Goal: Book appointment/travel/reservation

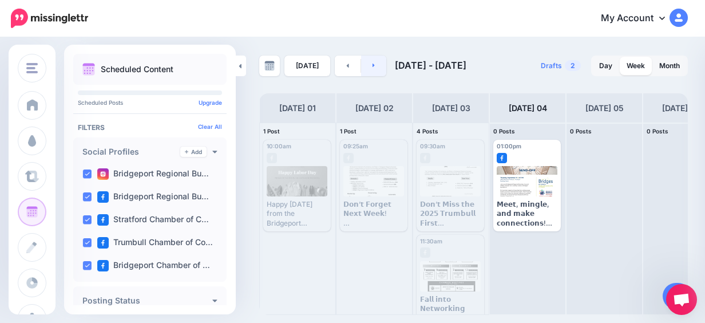
click at [381, 66] on link at bounding box center [374, 66] width 26 height 21
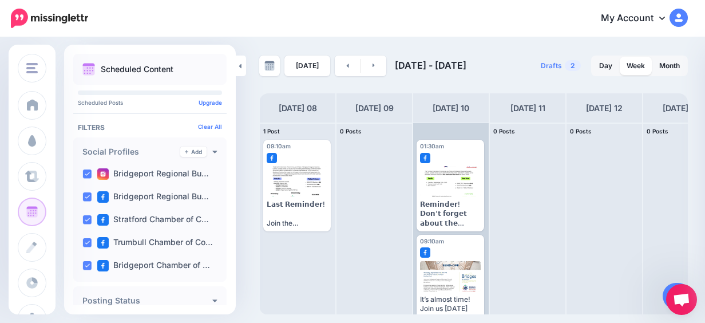
scroll to position [18, 0]
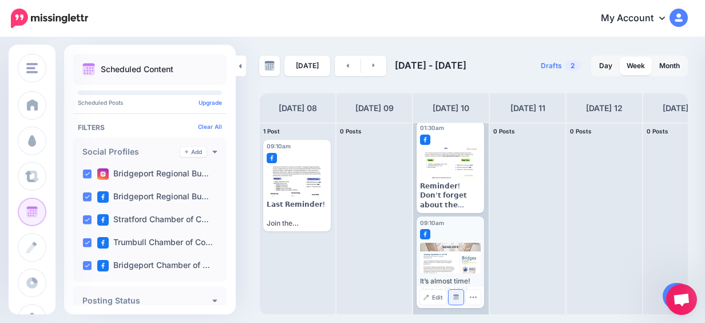
click at [451, 294] on link "Manage Dates" at bounding box center [456, 297] width 15 height 15
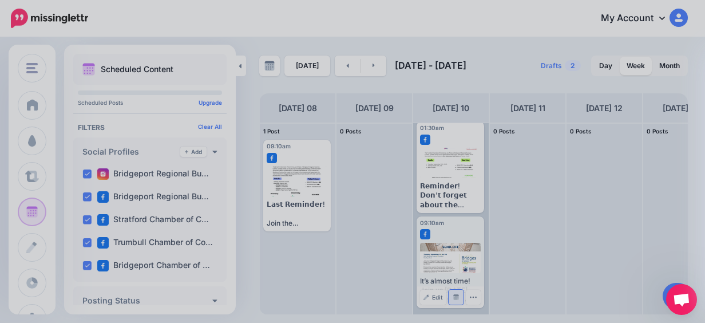
scroll to position [0, 0]
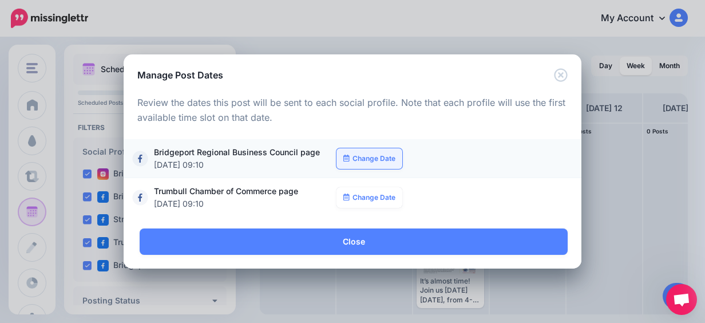
click at [376, 157] on link "Change Date" at bounding box center [370, 158] width 66 height 21
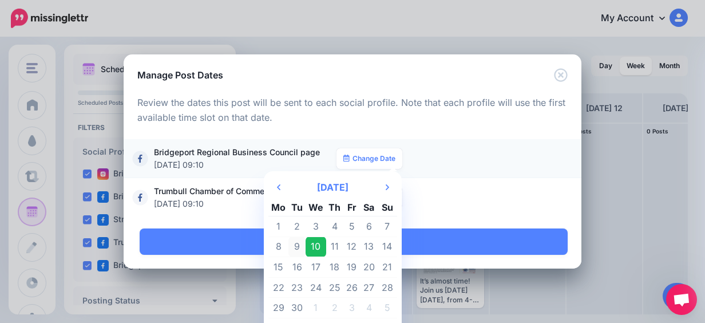
click at [295, 250] on td "9" at bounding box center [297, 246] width 17 height 21
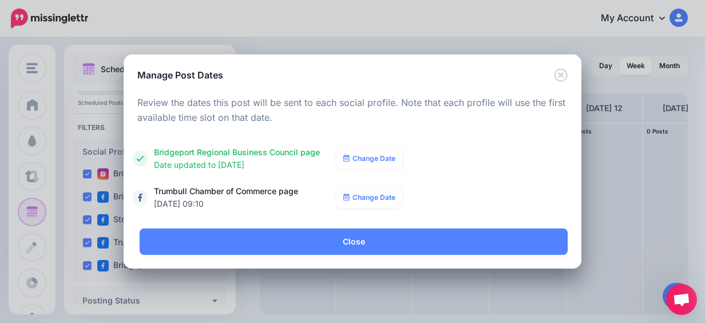
click at [353, 193] on link "Change Date" at bounding box center [370, 197] width 66 height 21
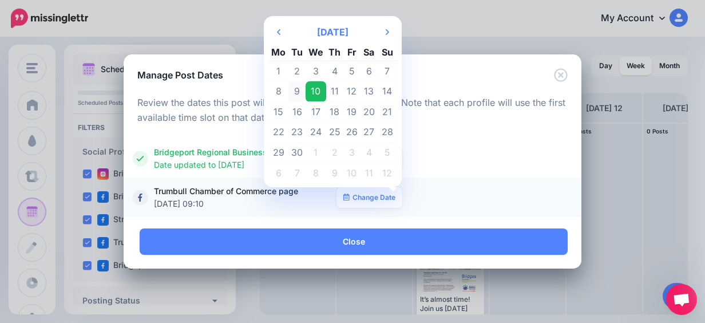
click at [299, 92] on td "9" at bounding box center [297, 91] width 17 height 21
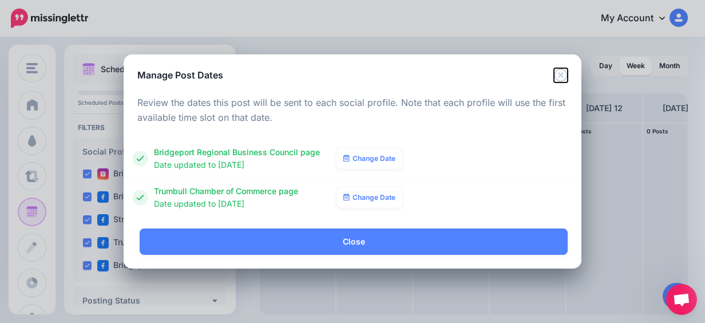
click at [562, 79] on icon "Close" at bounding box center [561, 75] width 14 height 14
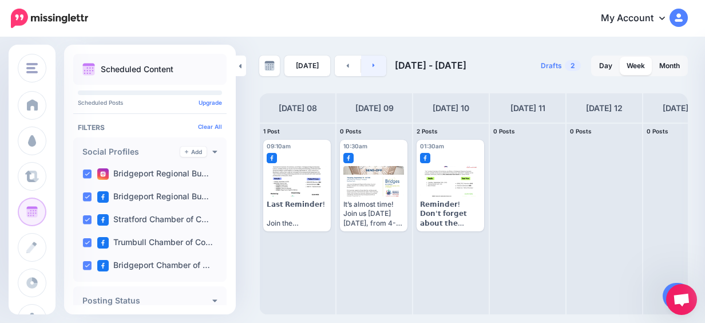
click at [368, 64] on link at bounding box center [374, 66] width 26 height 21
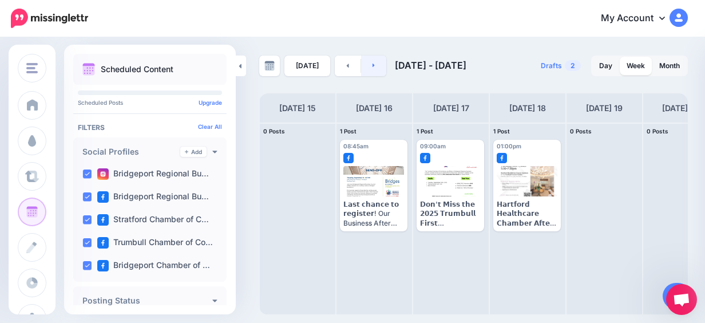
click at [368, 64] on link at bounding box center [374, 66] width 26 height 21
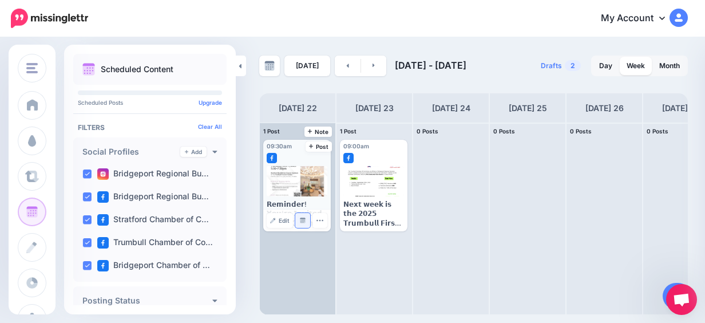
click at [303, 223] on img at bounding box center [303, 221] width 6 height 6
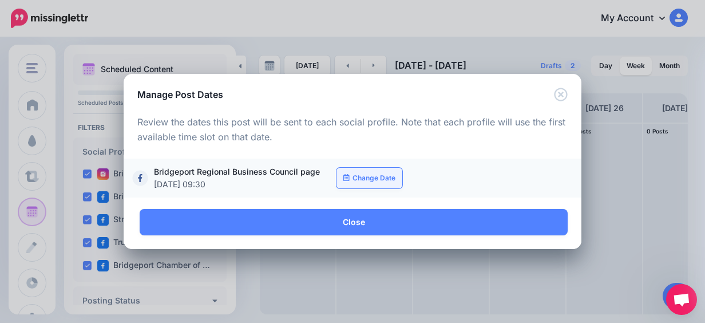
click at [372, 187] on link "Change Date" at bounding box center [370, 178] width 66 height 21
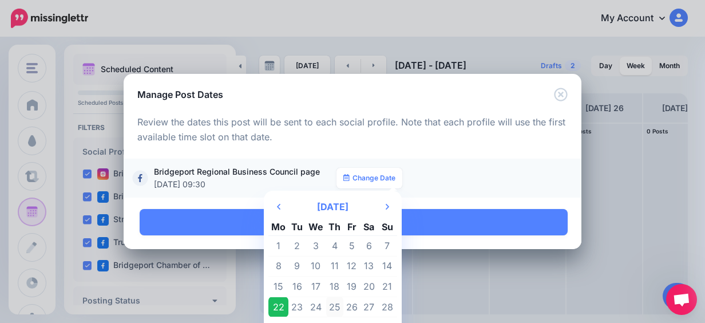
click at [335, 299] on td "25" at bounding box center [335, 307] width 18 height 21
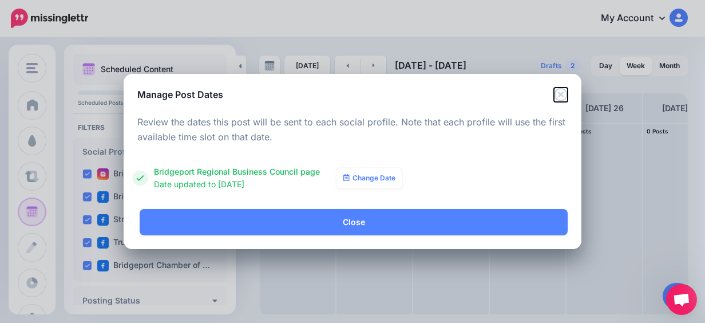
click at [562, 95] on icon "Close" at bounding box center [560, 94] width 13 height 13
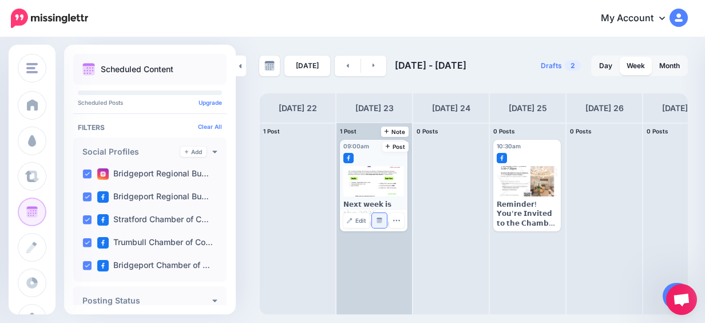
click at [382, 226] on link "Manage Dates" at bounding box center [379, 220] width 15 height 15
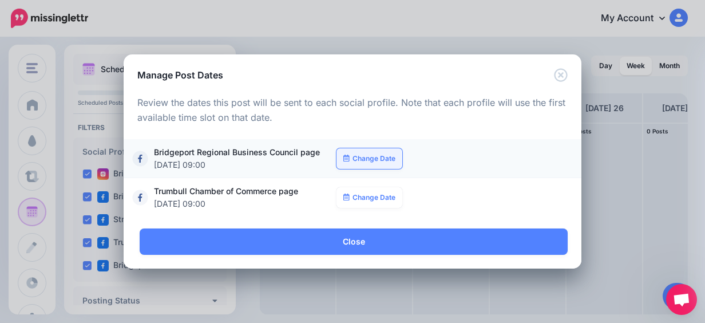
click at [375, 158] on link "Change Date" at bounding box center [370, 158] width 66 height 21
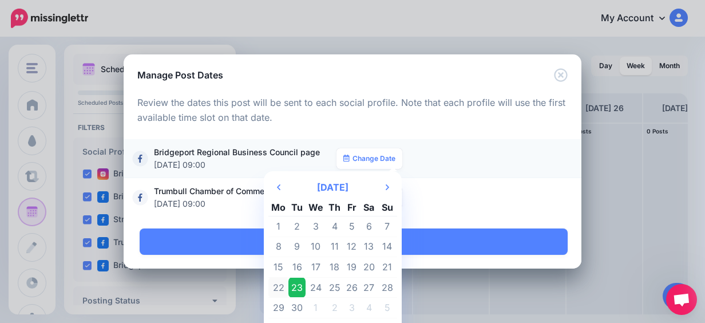
click at [274, 284] on td "22" at bounding box center [278, 287] width 20 height 21
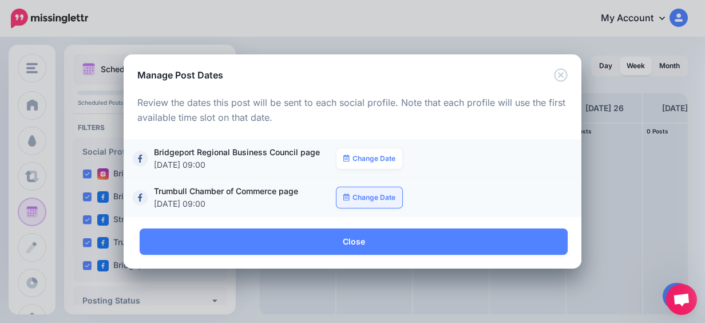
click at [372, 193] on link "Change Date" at bounding box center [370, 197] width 66 height 21
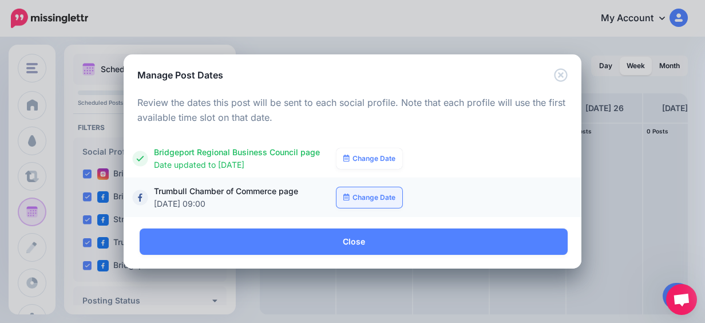
click at [365, 202] on link "Change Date" at bounding box center [370, 197] width 66 height 21
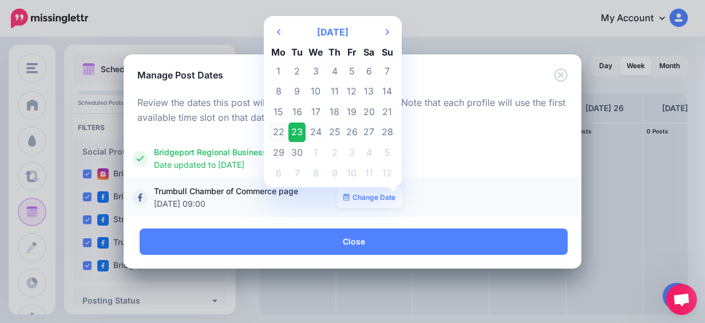
click at [278, 135] on td "22" at bounding box center [278, 132] width 20 height 21
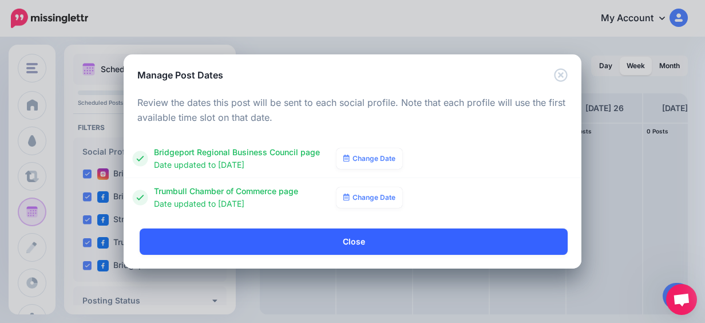
click at [460, 234] on link "Close" at bounding box center [354, 241] width 428 height 26
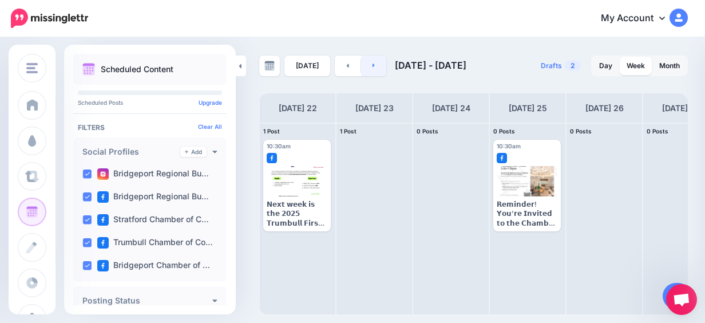
click at [366, 68] on link at bounding box center [374, 66] width 26 height 21
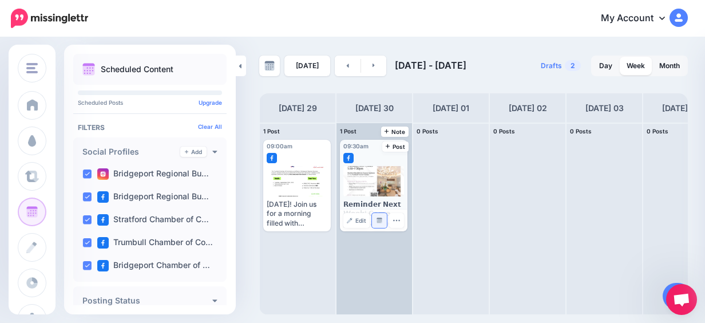
click at [377, 220] on img at bounding box center [380, 221] width 6 height 6
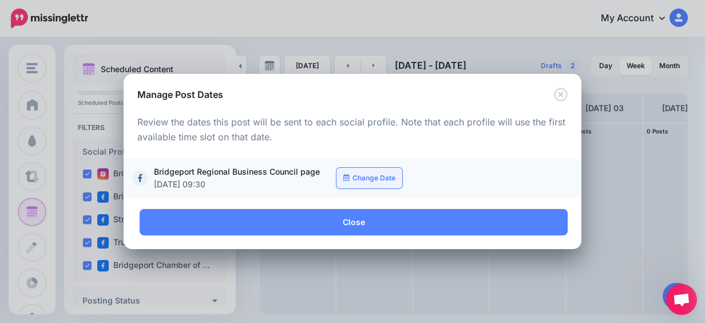
click at [379, 171] on link "Change Date" at bounding box center [370, 178] width 66 height 21
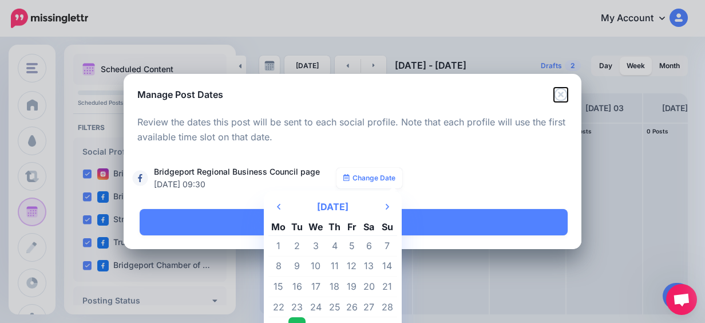
click at [557, 89] on icon "Close" at bounding box center [561, 95] width 14 height 14
